Goal: Information Seeking & Learning: Check status

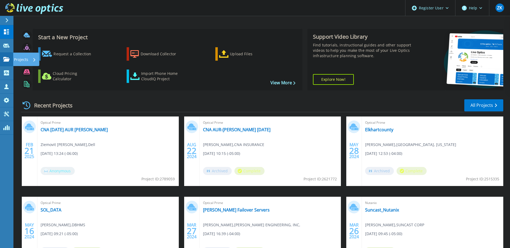
click at [7, 56] on link "Projects Projects" at bounding box center [6, 60] width 13 height 14
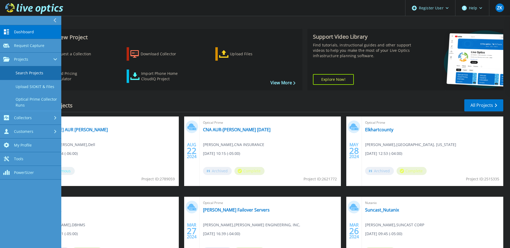
click at [34, 74] on link "Search Projects" at bounding box center [30, 73] width 61 height 14
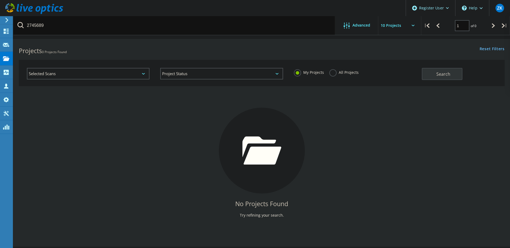
click at [331, 74] on label "All Projects" at bounding box center [343, 71] width 29 height 5
click at [0, 0] on input "All Projects" at bounding box center [0, 0] width 0 height 0
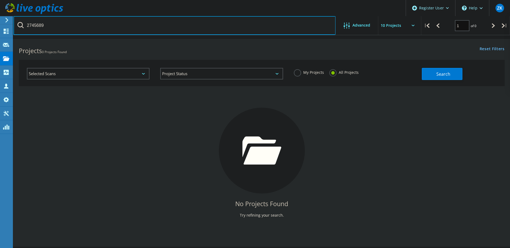
click at [61, 27] on input "2745689" at bounding box center [174, 25] width 322 height 19
paste input ""L,Prakash Kumar (ATOS) (Contractor)" <PrakashKumar.L@cna.com>"
click at [106, 26] on input ""L,Prakash Kumar (ATOS) (Contractor)" <PrakashKumar.L@cna.com>" at bounding box center [174, 25] width 322 height 19
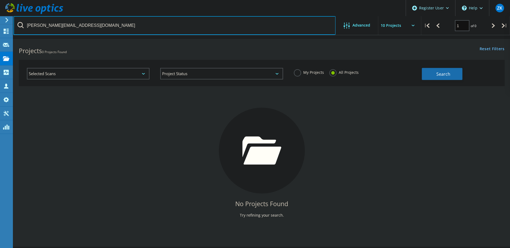
type input "PrakashKumar.L@cna.com"
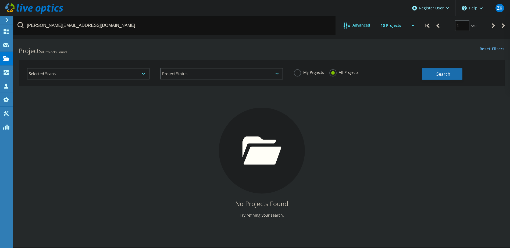
click at [451, 75] on button "Search" at bounding box center [442, 74] width 41 height 12
click at [360, 27] on span "Advanced" at bounding box center [361, 25] width 18 height 4
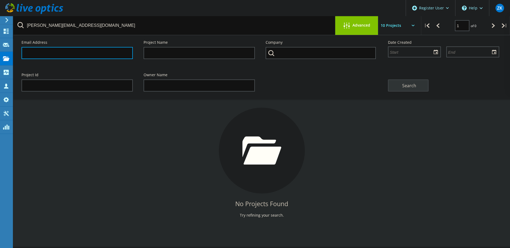
click at [87, 53] on input "text" at bounding box center [77, 53] width 111 height 12
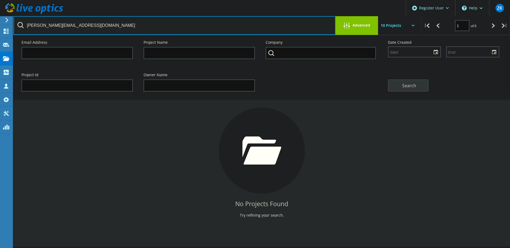
drag, startPoint x: 98, startPoint y: 25, endPoint x: -1, endPoint y: 23, distance: 98.1
click at [0, 23] on html "Register User \n Help Explore Helpful Articles Contact Support ZK Dell User Zie…" at bounding box center [255, 131] width 510 height 263
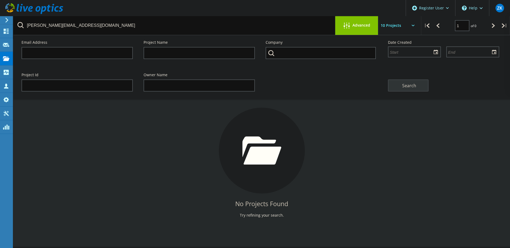
click at [0, 23] on html "Register User \n Help Explore Helpful Articles Contact Support ZK Dell User Zie…" at bounding box center [255, 131] width 510 height 263
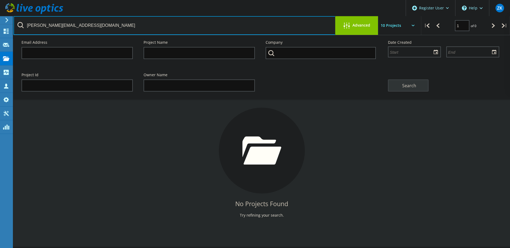
drag, startPoint x: 92, startPoint y: 23, endPoint x: 25, endPoint y: 25, distance: 66.7
click at [26, 24] on input "PrakashKumar.L@cna.com" at bounding box center [174, 25] width 322 height 19
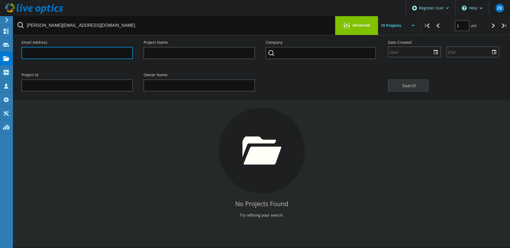
click at [64, 58] on input "text" at bounding box center [77, 53] width 111 height 12
paste input "[PERSON_NAME][EMAIL_ADDRESS][DOMAIN_NAME]"
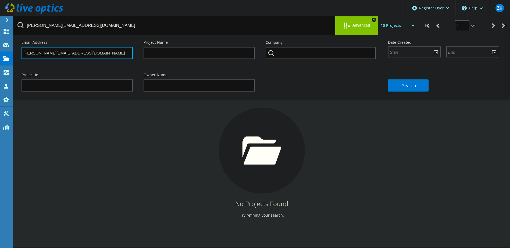
click at [26, 52] on input "[PERSON_NAME][EMAIL_ADDRESS][DOMAIN_NAME]" at bounding box center [77, 53] width 111 height 12
click at [40, 53] on input "prakashKumar.L@cna.com" at bounding box center [77, 53] width 111 height 12
click at [52, 54] on input "prakashkumar.L@cna.com" at bounding box center [77, 53] width 111 height 12
type input "[PERSON_NAME][EMAIL_ADDRESS][DOMAIN_NAME]"
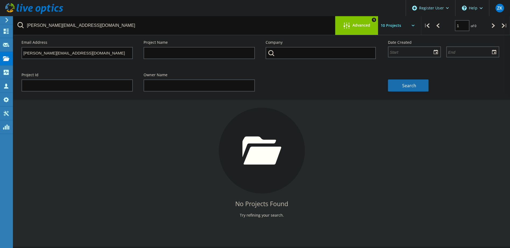
click at [415, 84] on span "Search" at bounding box center [409, 86] width 14 height 6
click at [15, 3] on div at bounding box center [31, 8] width 63 height 16
click at [15, 3] on icon at bounding box center [34, 8] width 58 height 11
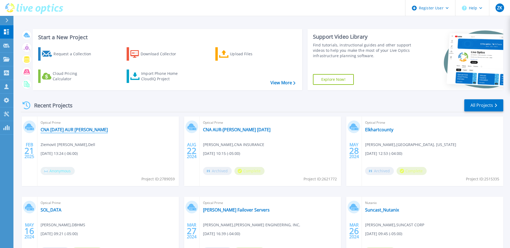
click at [74, 130] on link "CNA [DATE] AUR [PERSON_NAME]" at bounding box center [74, 129] width 67 height 5
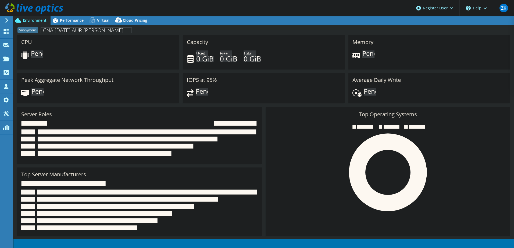
select select "USD"
select select "USEast"
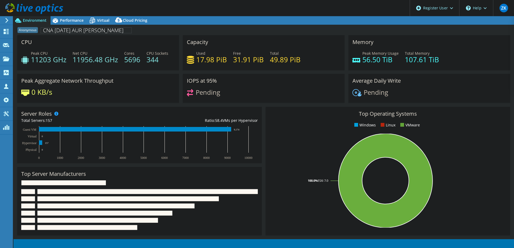
click at [28, 29] on span "Anonymous" at bounding box center [27, 30] width 20 height 6
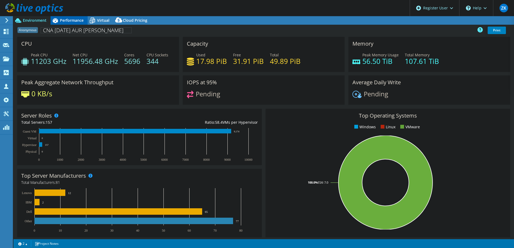
click at [72, 22] on span "Performance" at bounding box center [72, 20] width 24 height 5
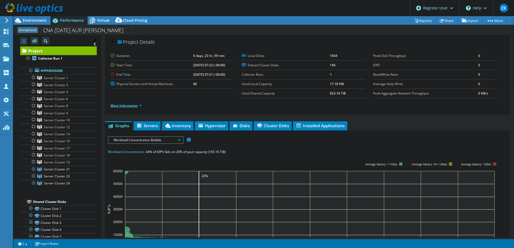
click at [118, 107] on link "More Information" at bounding box center [125, 105] width 31 height 5
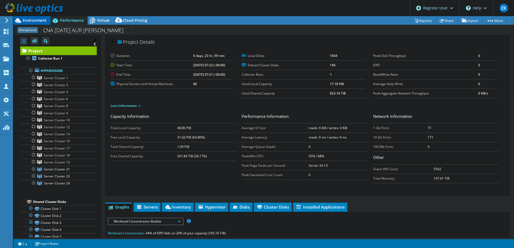
click at [42, 19] on span "Environment" at bounding box center [35, 20] width 24 height 5
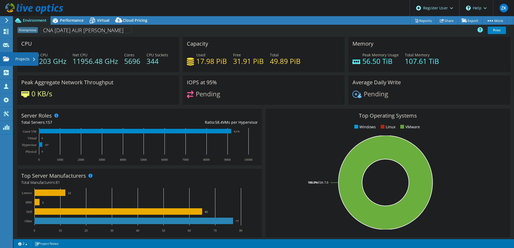
click at [8, 59] on use at bounding box center [6, 58] width 6 height 5
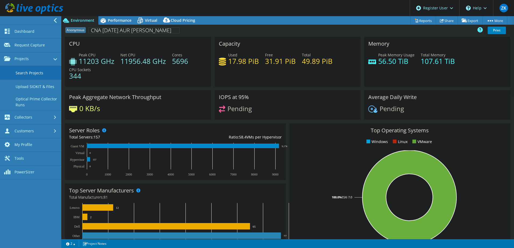
click at [30, 74] on link "Search Projects" at bounding box center [30, 73] width 61 height 14
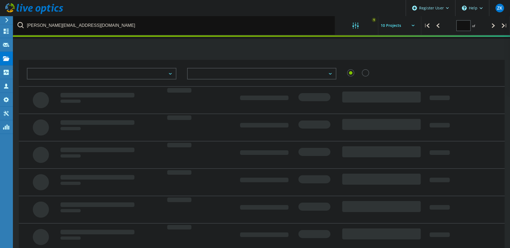
type input "1"
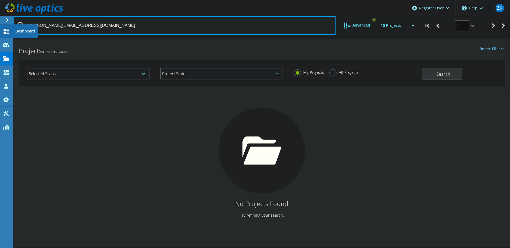
drag, startPoint x: 60, startPoint y: 27, endPoint x: 11, endPoint y: 27, distance: 48.4
click at [11, 39] on div "Register User \n Help Explore Helpful Articles Contact Support ZK Dell User Zie…" at bounding box center [255, 151] width 510 height 224
drag, startPoint x: 59, startPoint y: 26, endPoint x: 14, endPoint y: 26, distance: 45.4
click at [14, 26] on input "[PERSON_NAME][EMAIL_ADDRESS][DOMAIN_NAME]" at bounding box center [174, 25] width 322 height 19
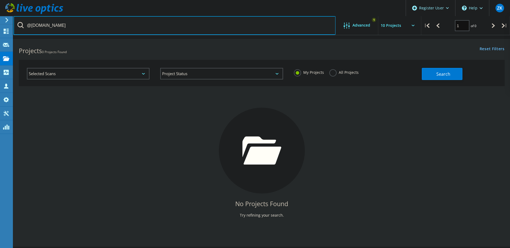
click at [69, 25] on input "@[DOMAIN_NAME]" at bounding box center [174, 25] width 322 height 19
type input "@cna"
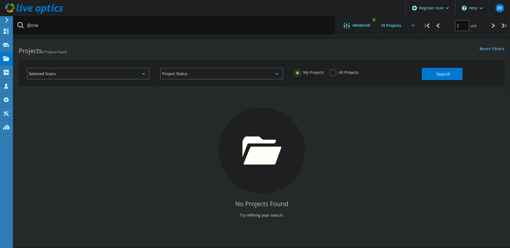
click at [341, 72] on label "All Projects" at bounding box center [343, 71] width 29 height 5
click at [0, 0] on input "All Projects" at bounding box center [0, 0] width 0 height 0
click at [444, 78] on button "Search" at bounding box center [442, 74] width 41 height 12
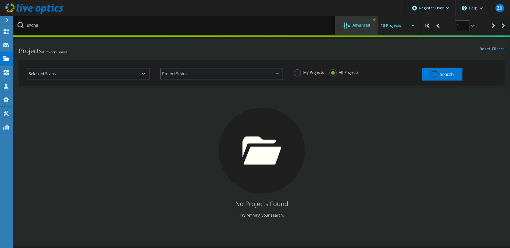
click at [350, 32] on div "Advanced 1" at bounding box center [356, 25] width 43 height 19
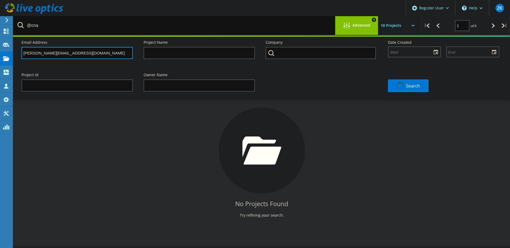
drag, startPoint x: 47, startPoint y: 50, endPoint x: -56, endPoint y: 50, distance: 102.9
click at [0, 50] on html "Register User \n Help Explore Helpful Articles Contact Support ZK Dell User Zie…" at bounding box center [255, 131] width 510 height 263
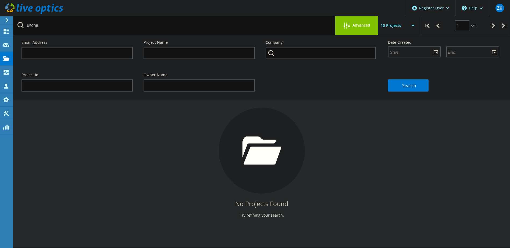
click at [390, 119] on div "No Projects Found Try refining your search." at bounding box center [262, 155] width 486 height 139
click at [356, 28] on div "Advanced" at bounding box center [356, 26] width 43 height 7
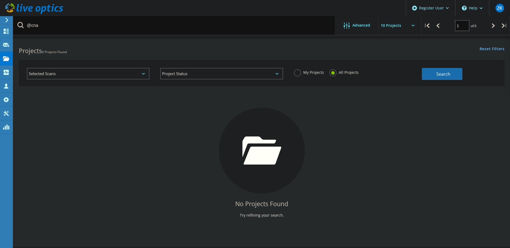
click at [454, 75] on button "Search" at bounding box center [442, 74] width 41 height 12
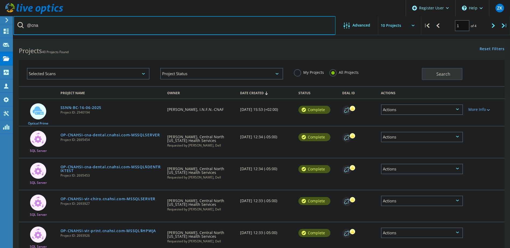
click at [62, 25] on input "@cna" at bounding box center [174, 25] width 322 height 19
type input "@[DOMAIN_NAME]"
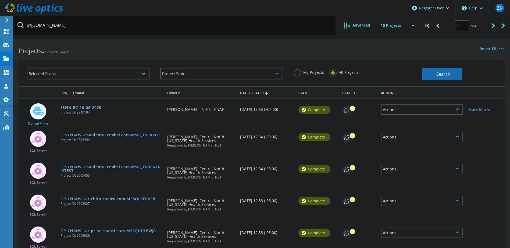
click at [443, 73] on span "Search" at bounding box center [443, 74] width 14 height 6
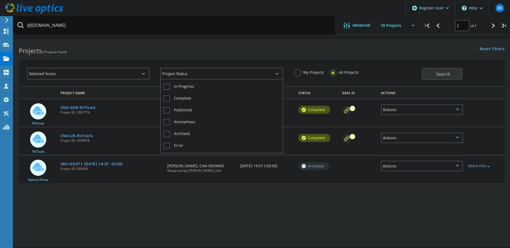
click at [262, 74] on div "Project Status" at bounding box center [221, 74] width 123 height 12
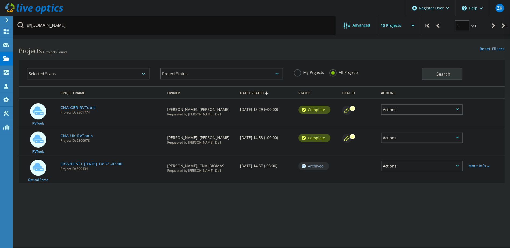
click at [243, 57] on div "Selected Scans Project Status In Progress Complete Published Anonymous Archived…" at bounding box center [261, 69] width 496 height 33
click at [399, 22] on input "text" at bounding box center [405, 25] width 54 height 19
click at [361, 22] on div "Advanced" at bounding box center [356, 25] width 43 height 19
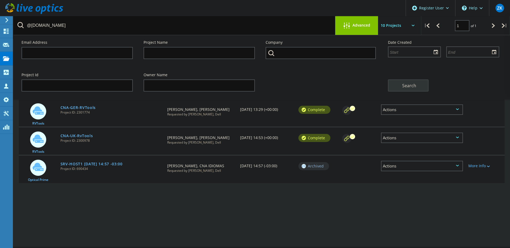
click at [361, 22] on div "Advanced" at bounding box center [356, 25] width 43 height 19
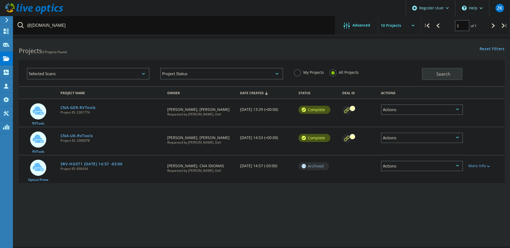
click at [16, 9] on icon at bounding box center [34, 8] width 58 height 11
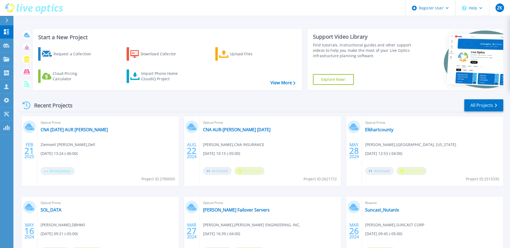
scroll to position [27, 0]
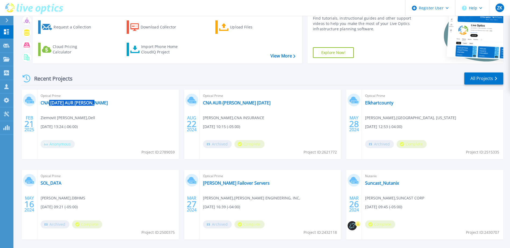
drag, startPoint x: 108, startPoint y: 140, endPoint x: 48, endPoint y: 152, distance: 60.6
click at [48, 152] on div "Optical Prime CNA [DATE] AUR [PERSON_NAME] Ziemovit [PERSON_NAME] , Dell [DATE]…" at bounding box center [107, 125] width 141 height 70
drag, startPoint x: 48, startPoint y: 152, endPoint x: 100, endPoint y: 135, distance: 54.3
click at [100, 135] on div "Optical Prime CNA [DATE] AUR [PERSON_NAME] Ziemovit [PERSON_NAME] , Dell [DATE]…" at bounding box center [107, 125] width 141 height 70
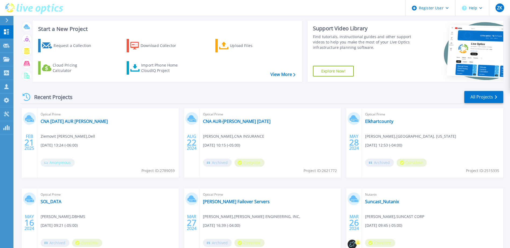
scroll to position [0, 0]
